Goal: Task Accomplishment & Management: Manage account settings

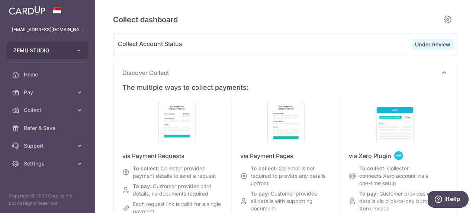
click at [70, 49] on button "ZEMU STUDIO" at bounding box center [48, 51] width 82 height 18
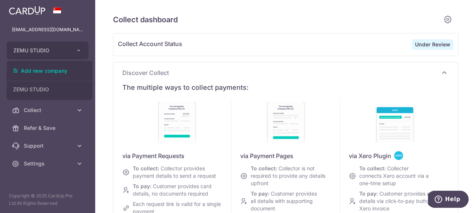
click at [229, 24] on h5 "Collect dashboard" at bounding box center [276, 20] width 327 height 12
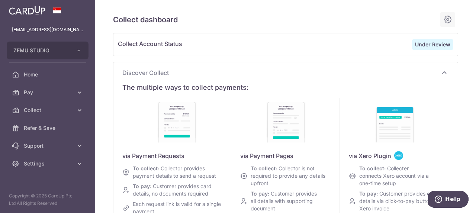
click at [447, 21] on icon at bounding box center [447, 19] width 9 height 9
